Goal: Task Accomplishment & Management: Use online tool/utility

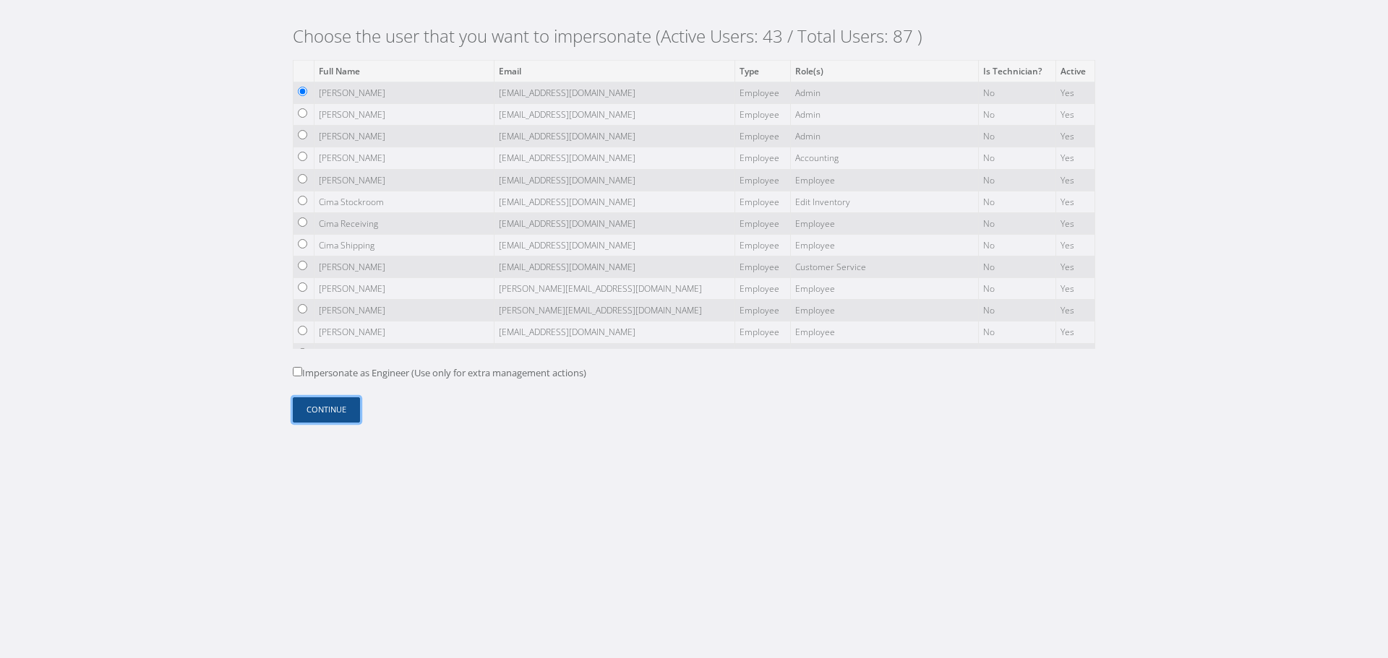
click at [330, 417] on button "Continue" at bounding box center [326, 410] width 67 height 25
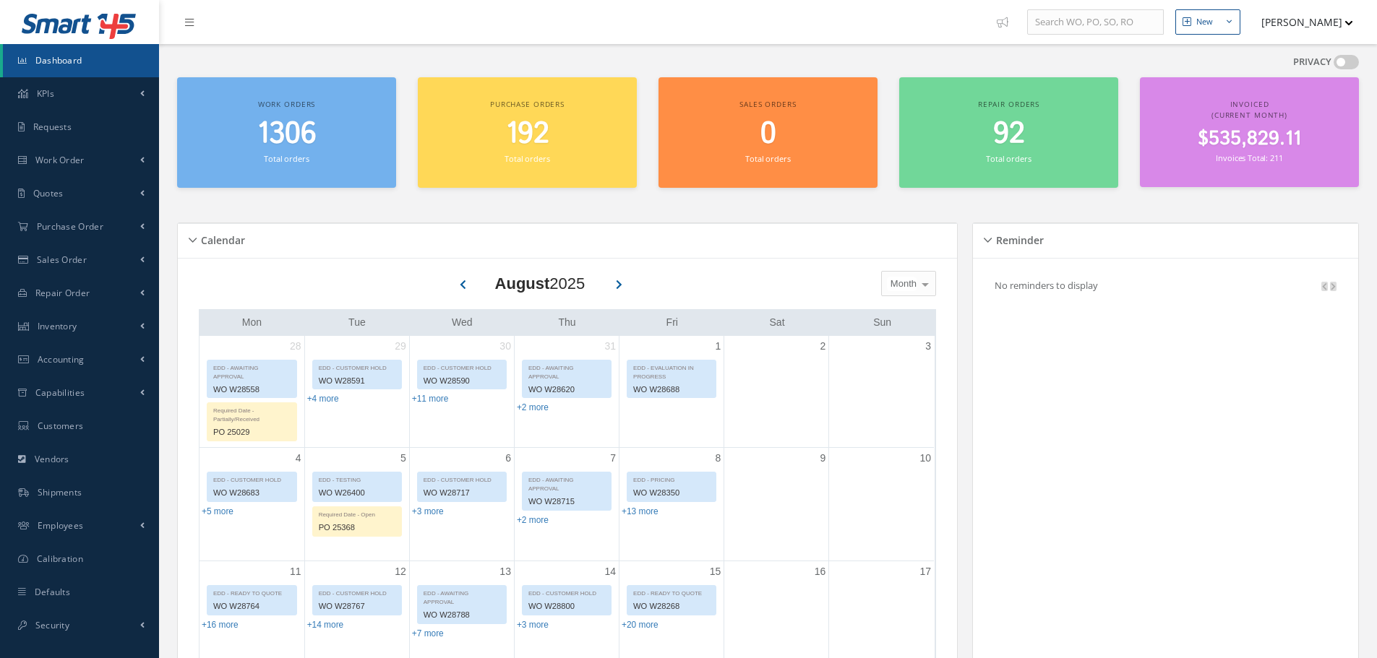
click at [1316, 29] on button "[PERSON_NAME]" at bounding box center [1301, 22] width 106 height 28
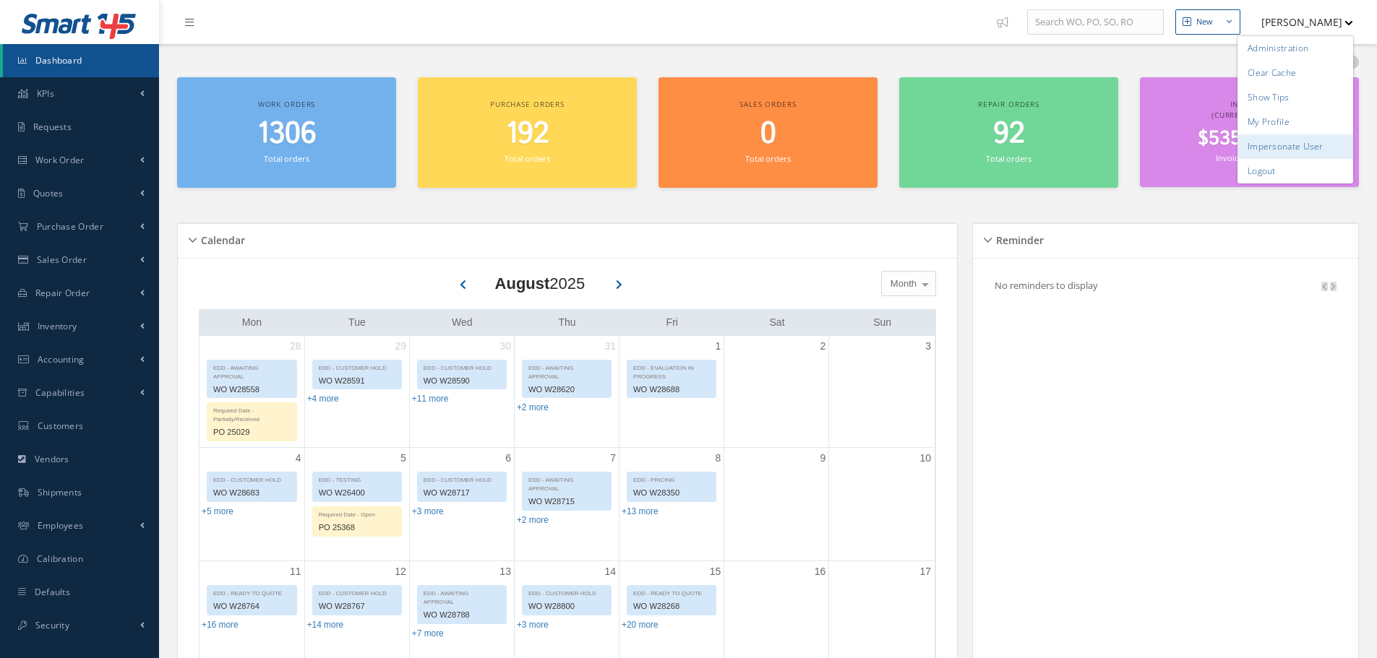
click at [1317, 140] on link "Impersonate User" at bounding box center [1295, 146] width 116 height 25
